Goal: Task Accomplishment & Management: Manage account settings

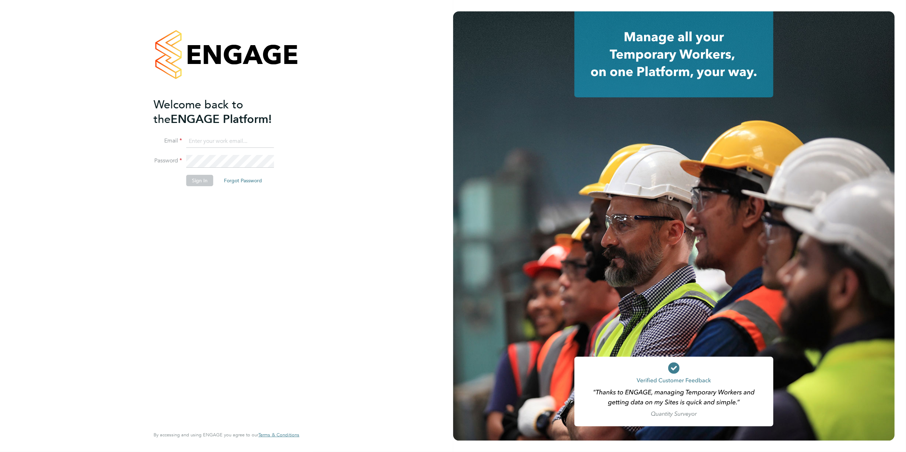
type input "kirsty.roach@abm.com"
click at [202, 183] on button "Sign In" at bounding box center [199, 180] width 27 height 11
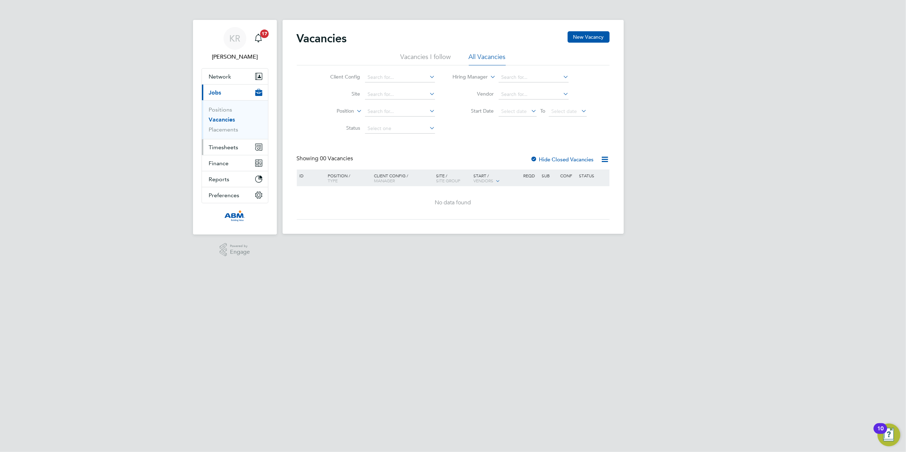
click at [217, 150] on span "Timesheets" at bounding box center [224, 147] width 30 height 7
click at [226, 151] on button "Timesheets" at bounding box center [235, 147] width 66 height 16
click at [229, 125] on link "Timesheets" at bounding box center [224, 125] width 30 height 7
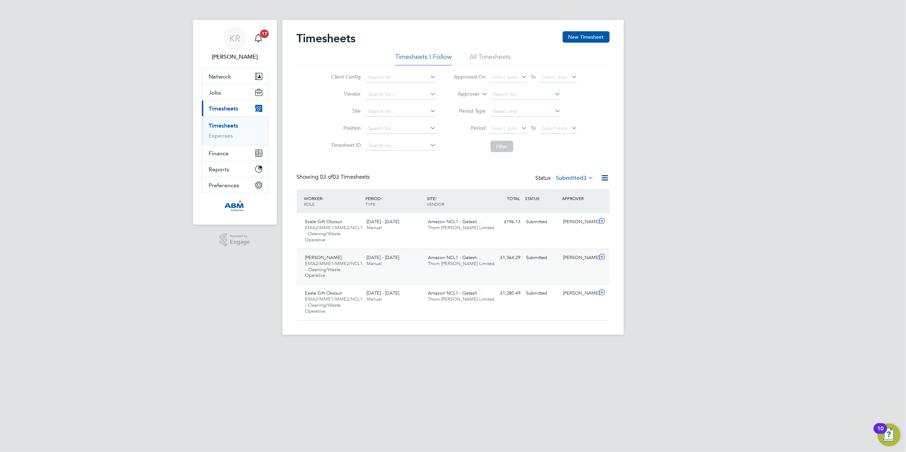
click at [602, 257] on icon at bounding box center [602, 257] width 9 height 6
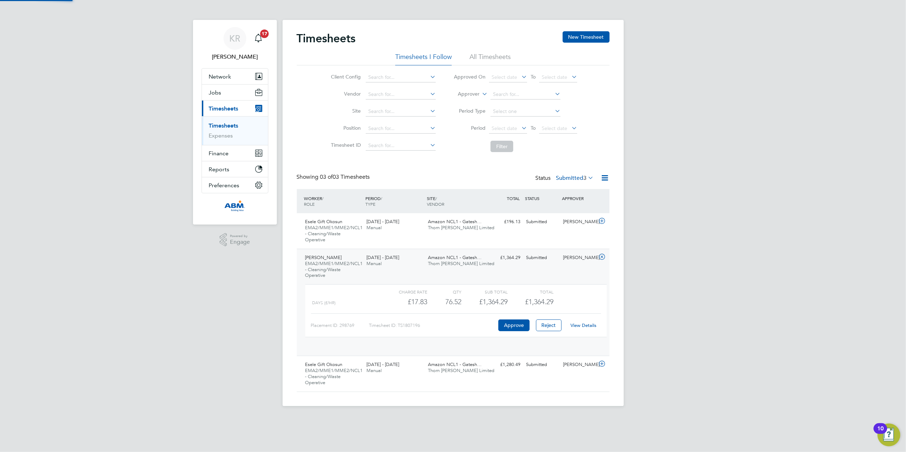
scroll to position [12, 69]
click at [514, 321] on button "Approve" at bounding box center [514, 325] width 31 height 11
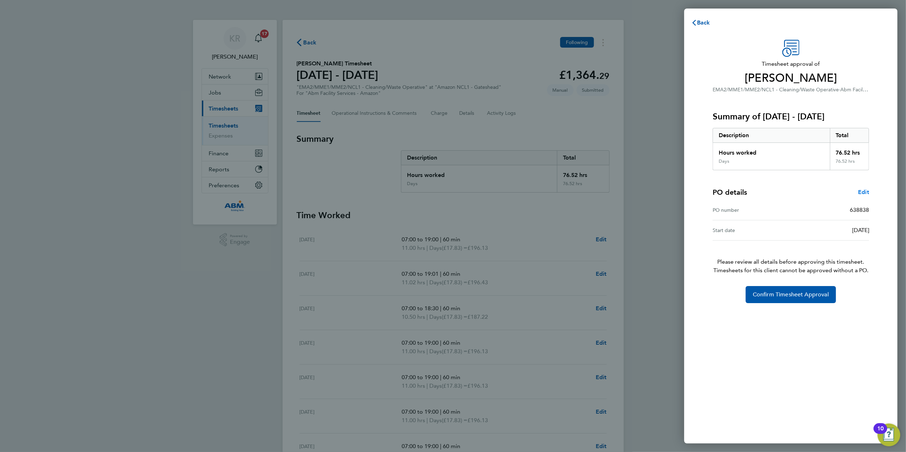
click at [866, 191] on span "Edit" at bounding box center [863, 192] width 11 height 7
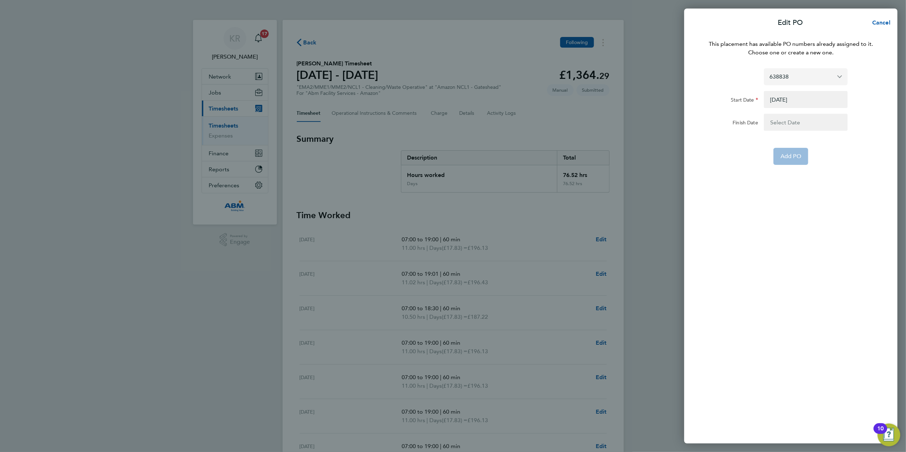
drag, startPoint x: 847, startPoint y: 73, endPoint x: 842, endPoint y: 77, distance: 6.0
click at [847, 73] on input "638838" at bounding box center [806, 76] width 84 height 17
click at [817, 175] on div "This placement has available PO numbers already assigned to it. Choose one or c…" at bounding box center [791, 237] width 213 height 412
type input "638838"
click at [827, 79] on input "638838" at bounding box center [806, 76] width 84 height 17
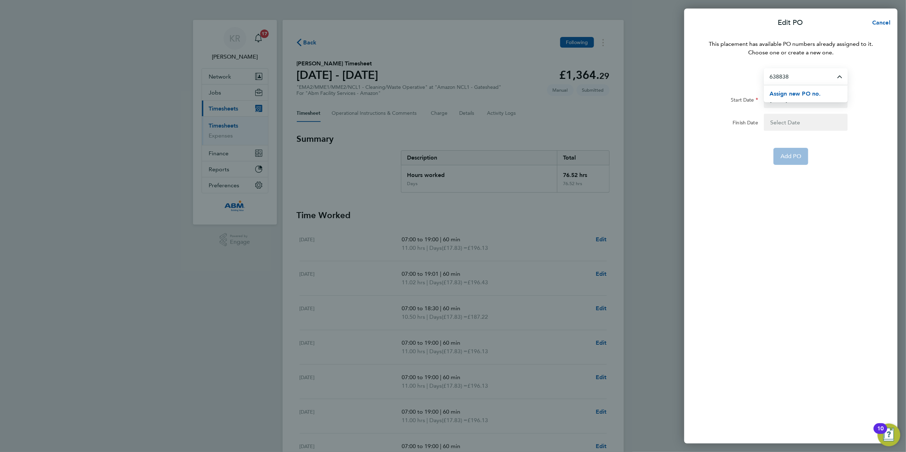
click at [821, 97] on div "Assign new PO no." at bounding box center [809, 93] width 78 height 17
click at [805, 94] on span "Assign new PO no." at bounding box center [796, 93] width 52 height 7
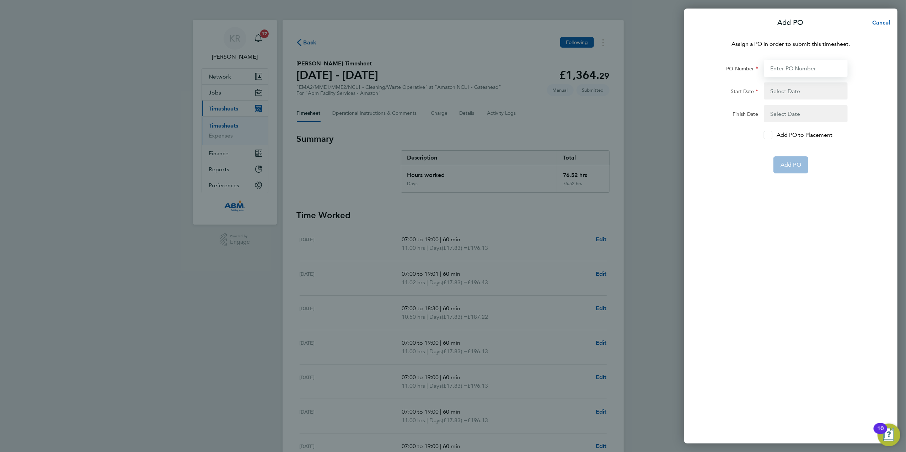
click at [800, 67] on input "PO Number" at bounding box center [806, 68] width 84 height 17
type input "643716"
click at [794, 95] on button "button" at bounding box center [806, 90] width 84 height 17
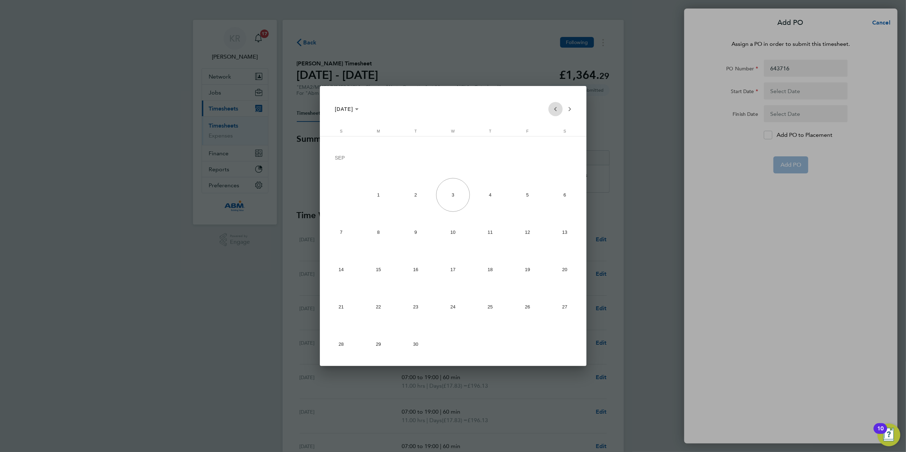
click at [557, 109] on span "Previous month" at bounding box center [556, 109] width 14 height 14
click at [534, 157] on span "1" at bounding box center [527, 158] width 33 height 35
type input "01 Aug 25"
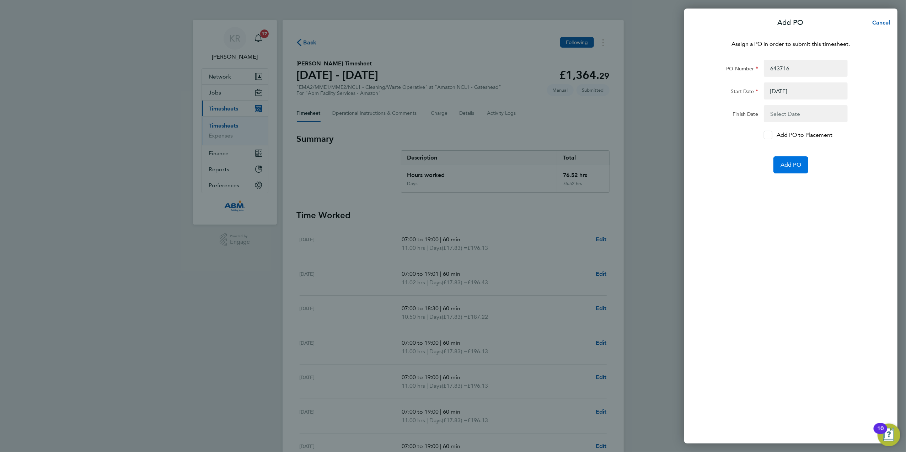
click at [798, 163] on span "Add PO" at bounding box center [791, 164] width 21 height 7
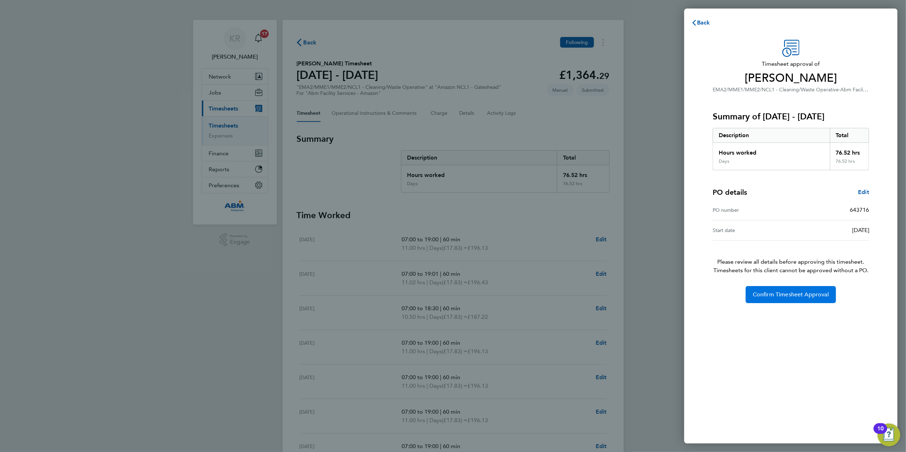
click at [791, 296] on span "Confirm Timesheet Approval" at bounding box center [791, 294] width 76 height 7
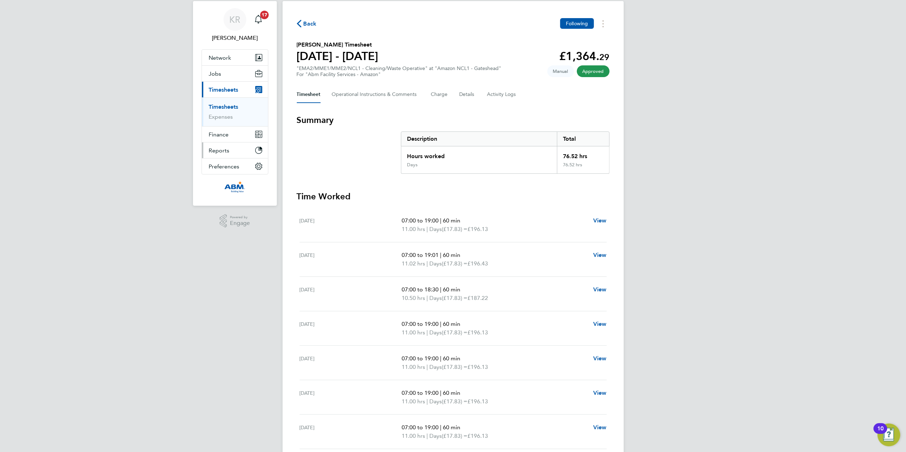
scroll to position [46, 0]
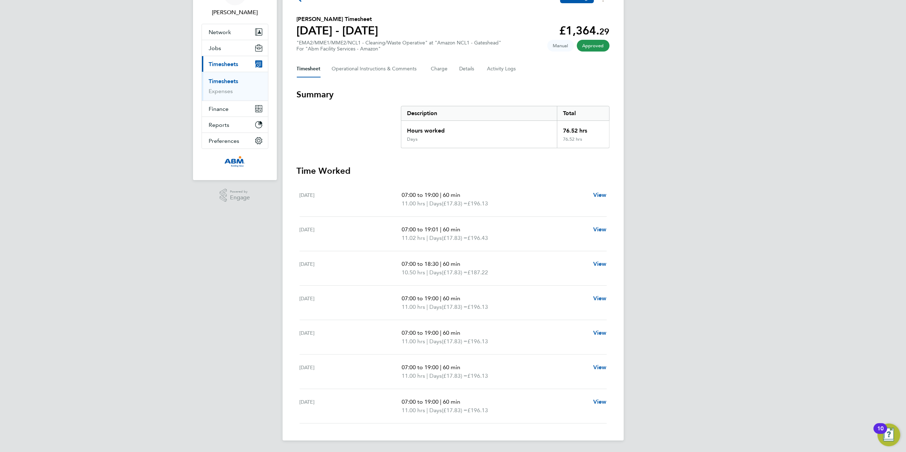
click at [221, 63] on span "Timesheets" at bounding box center [224, 64] width 30 height 7
click at [233, 83] on link "Timesheets" at bounding box center [224, 81] width 30 height 7
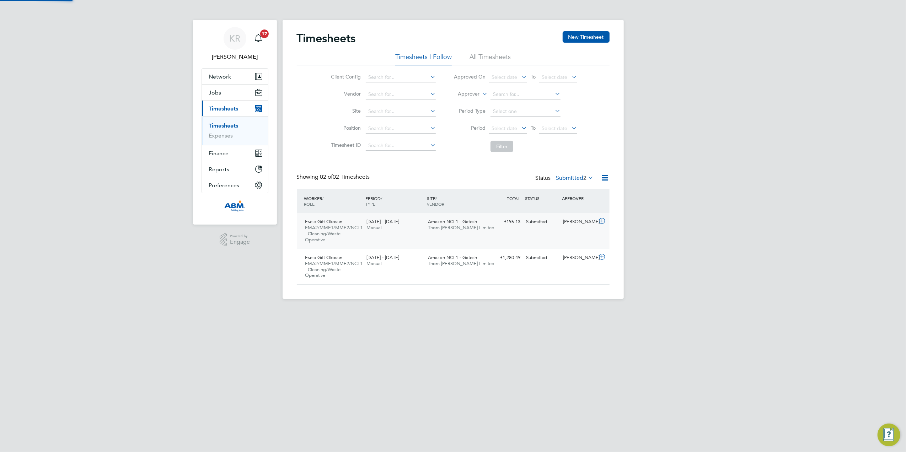
scroll to position [18, 62]
click at [604, 256] on icon at bounding box center [602, 257] width 9 height 6
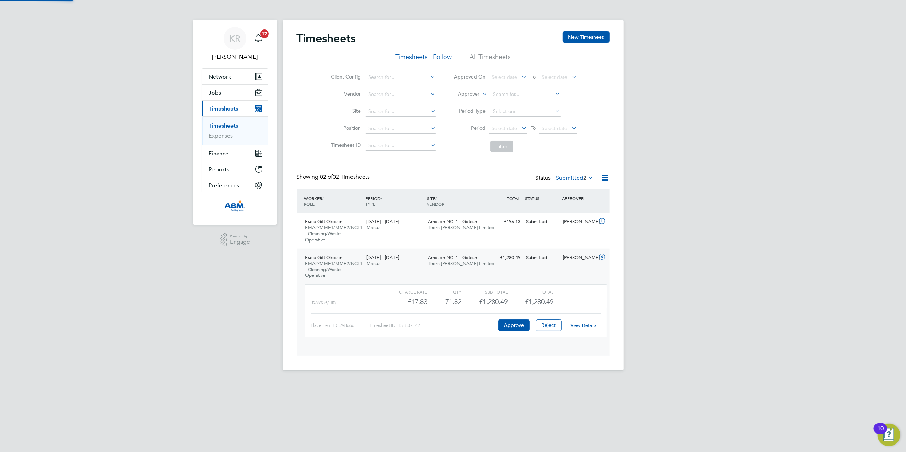
scroll to position [12, 69]
click at [520, 321] on button "Approve" at bounding box center [514, 325] width 31 height 11
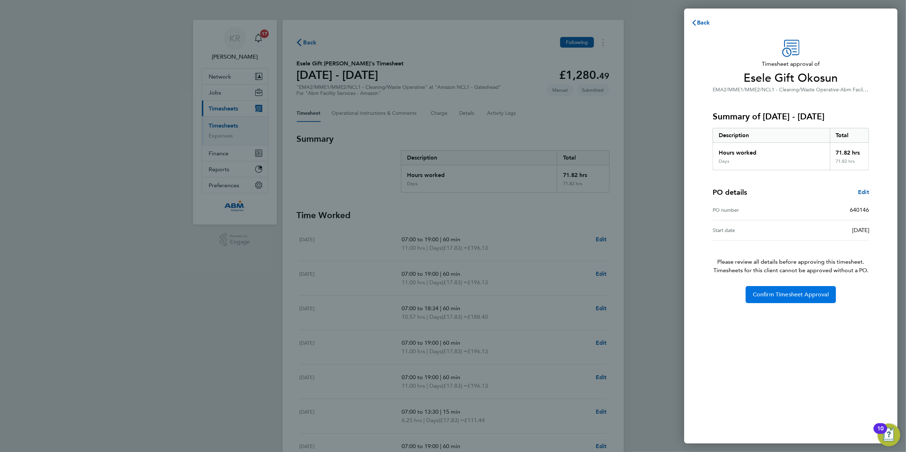
click at [773, 302] on button "Confirm Timesheet Approval" at bounding box center [791, 294] width 90 height 17
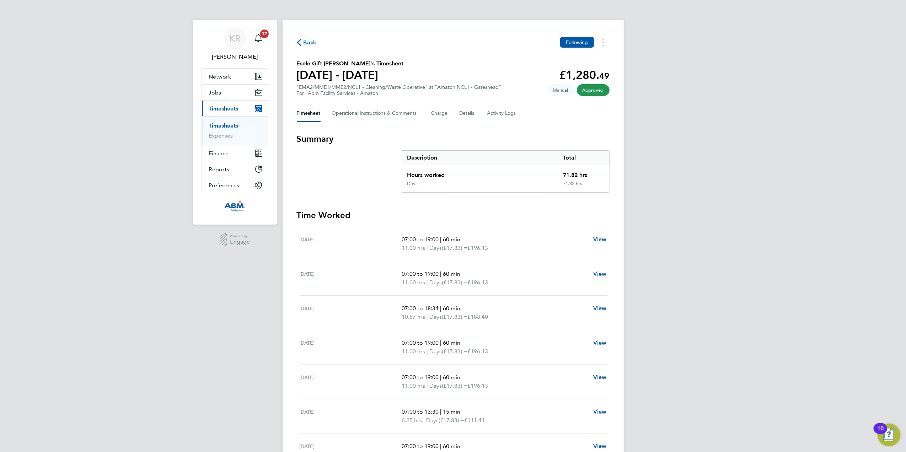
click at [233, 126] on link "Timesheets" at bounding box center [224, 125] width 30 height 7
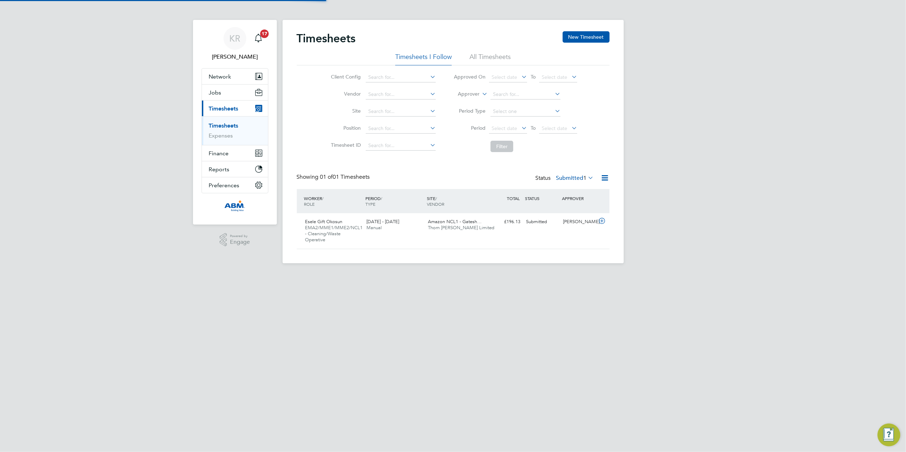
scroll to position [18, 62]
click at [228, 127] on link "Timesheets" at bounding box center [224, 125] width 30 height 7
click at [485, 50] on div "Timesheets New Timesheet" at bounding box center [453, 41] width 313 height 21
click at [485, 53] on li "All Timesheets" at bounding box center [490, 59] width 41 height 13
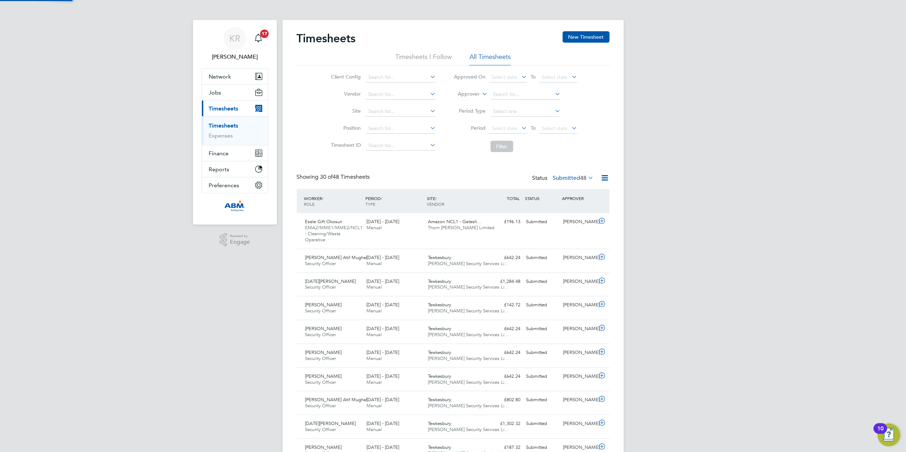
scroll to position [0, 0]
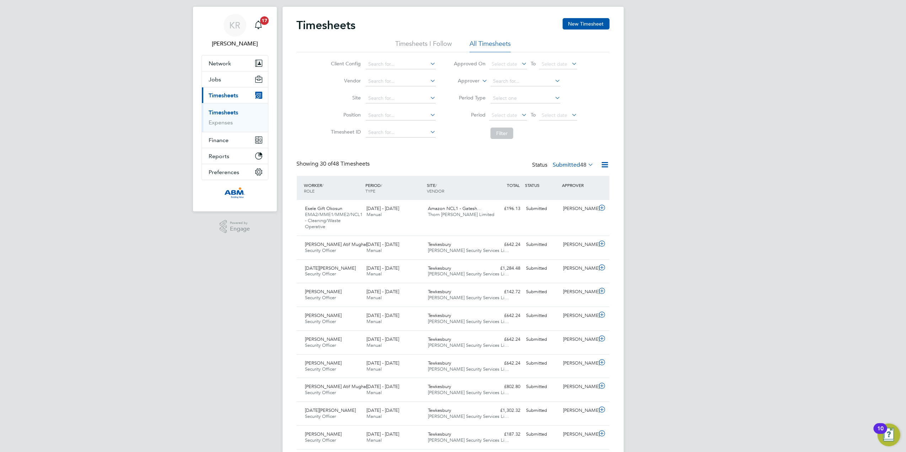
click at [223, 99] on span "Timesheets" at bounding box center [224, 95] width 30 height 7
click at [439, 44] on li "Timesheets I Follow" at bounding box center [423, 45] width 57 height 13
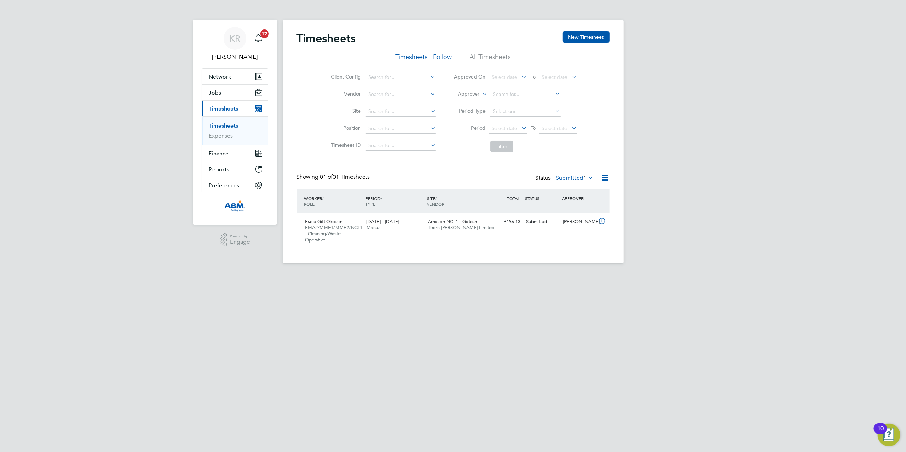
click at [587, 179] on icon at bounding box center [587, 178] width 0 height 10
click at [561, 201] on li "Saved" at bounding box center [571, 201] width 33 height 10
click at [585, 177] on span "1" at bounding box center [585, 178] width 3 height 7
click at [579, 210] on li "Submitted" at bounding box center [576, 211] width 33 height 10
click at [587, 178] on icon at bounding box center [587, 178] width 0 height 10
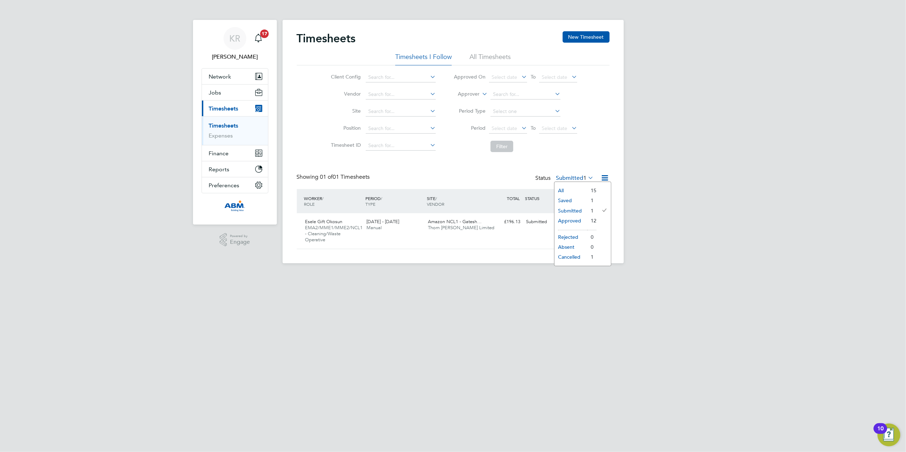
click at [579, 218] on li "Approved" at bounding box center [571, 221] width 33 height 10
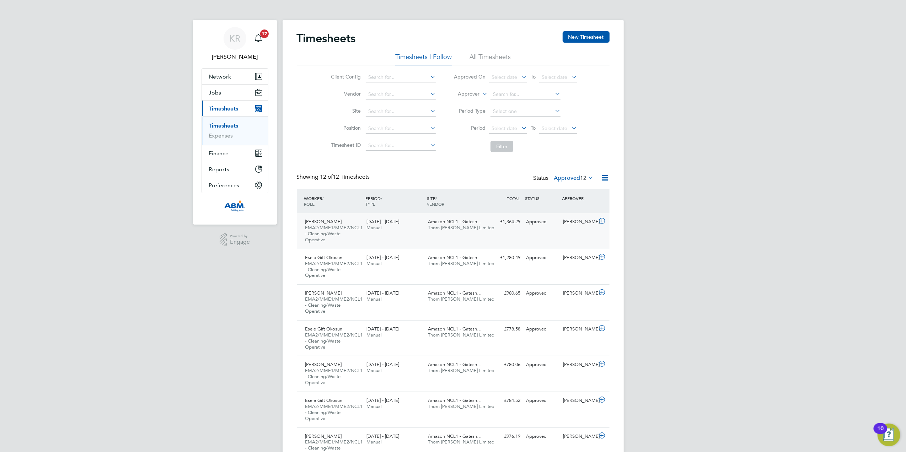
click at [605, 219] on icon at bounding box center [602, 221] width 9 height 6
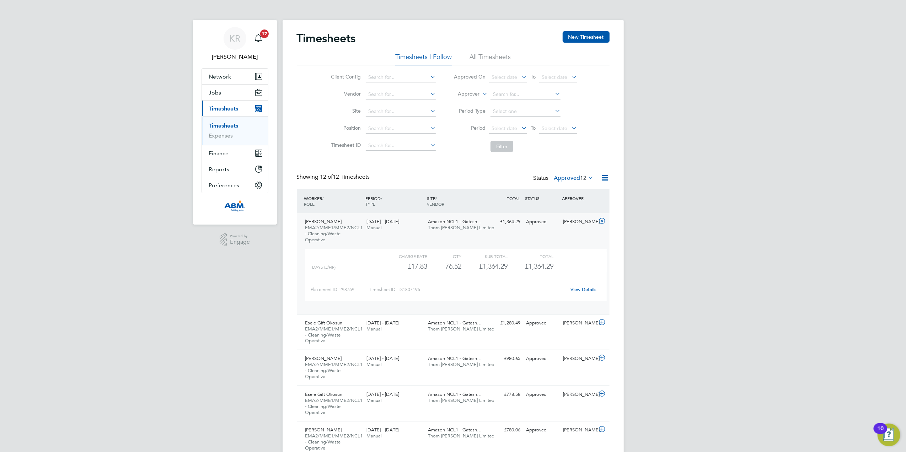
click at [580, 289] on link "View Details" at bounding box center [584, 290] width 26 height 6
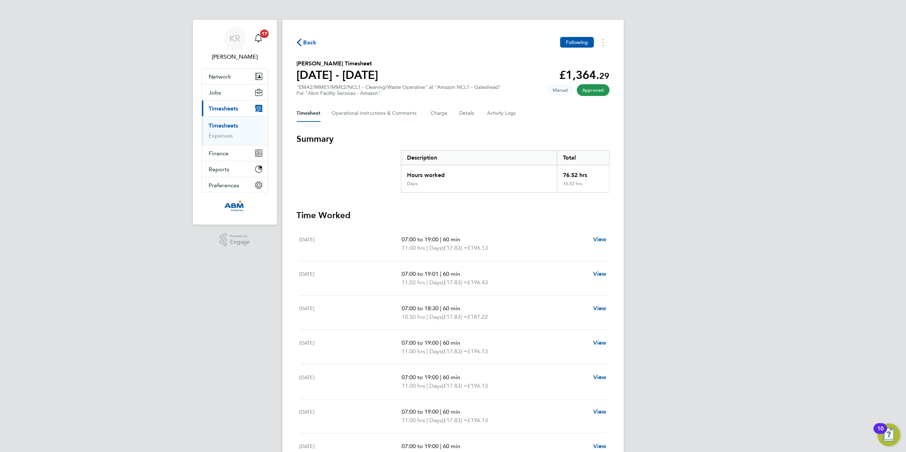
click at [309, 45] on span "Back" at bounding box center [310, 42] width 13 height 9
